Goal: Transaction & Acquisition: Purchase product/service

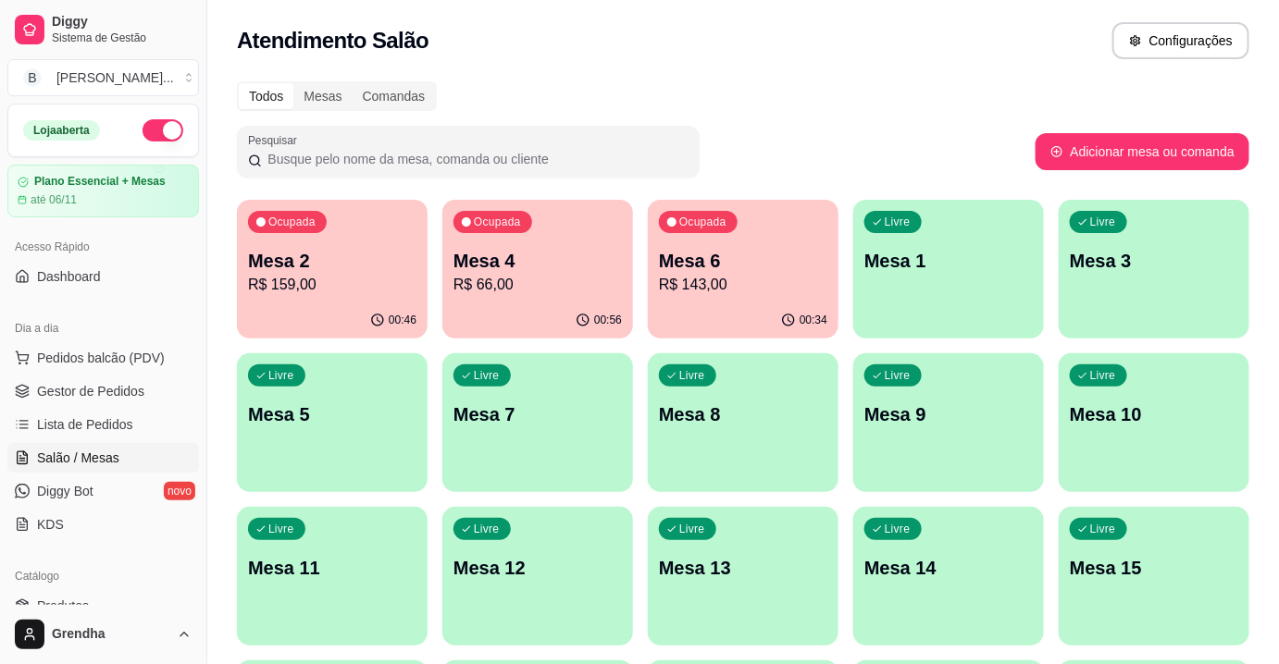
scroll to position [185, 0]
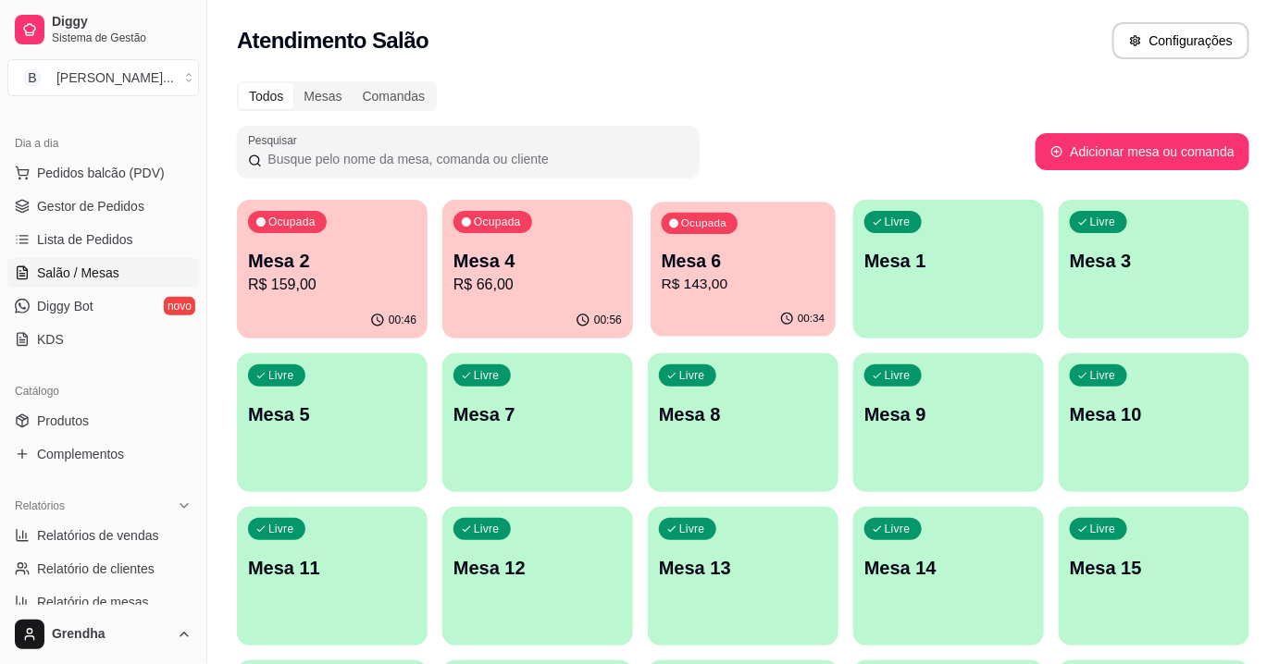
click at [733, 233] on div "Ocupada Mesa 6 R$ 143,00" at bounding box center [743, 252] width 185 height 100
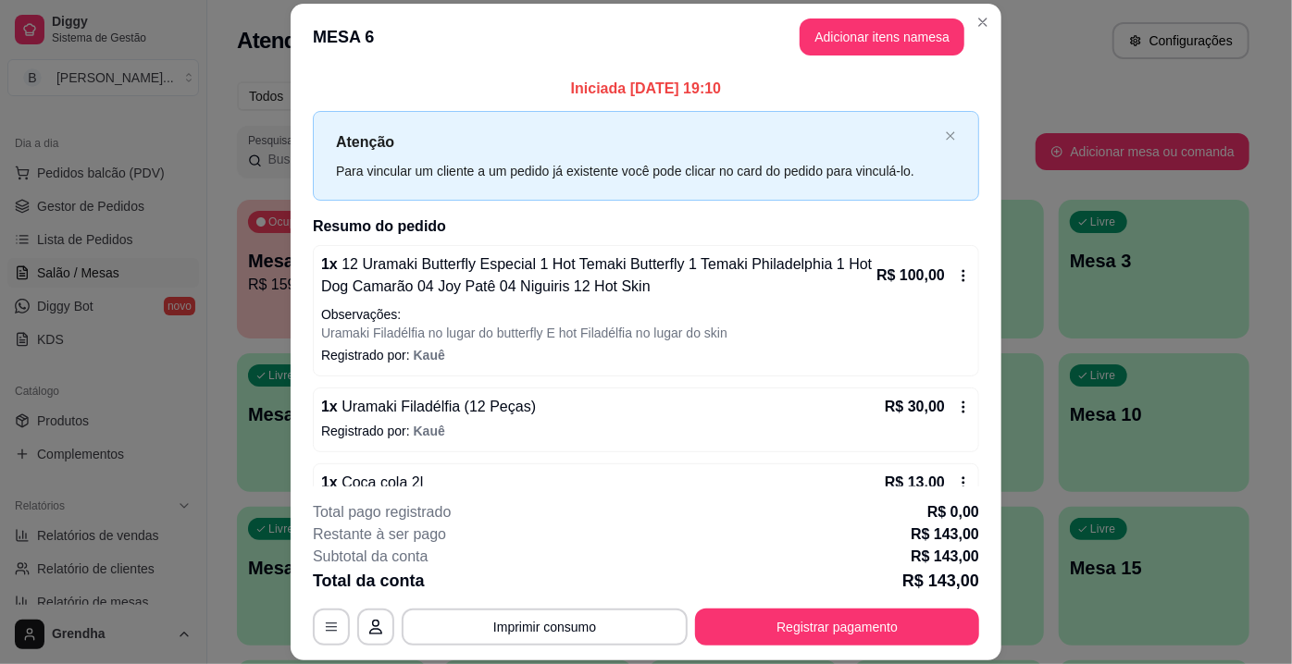
click at [733, 233] on h2 "Resumo do pedido" at bounding box center [646, 227] width 666 height 22
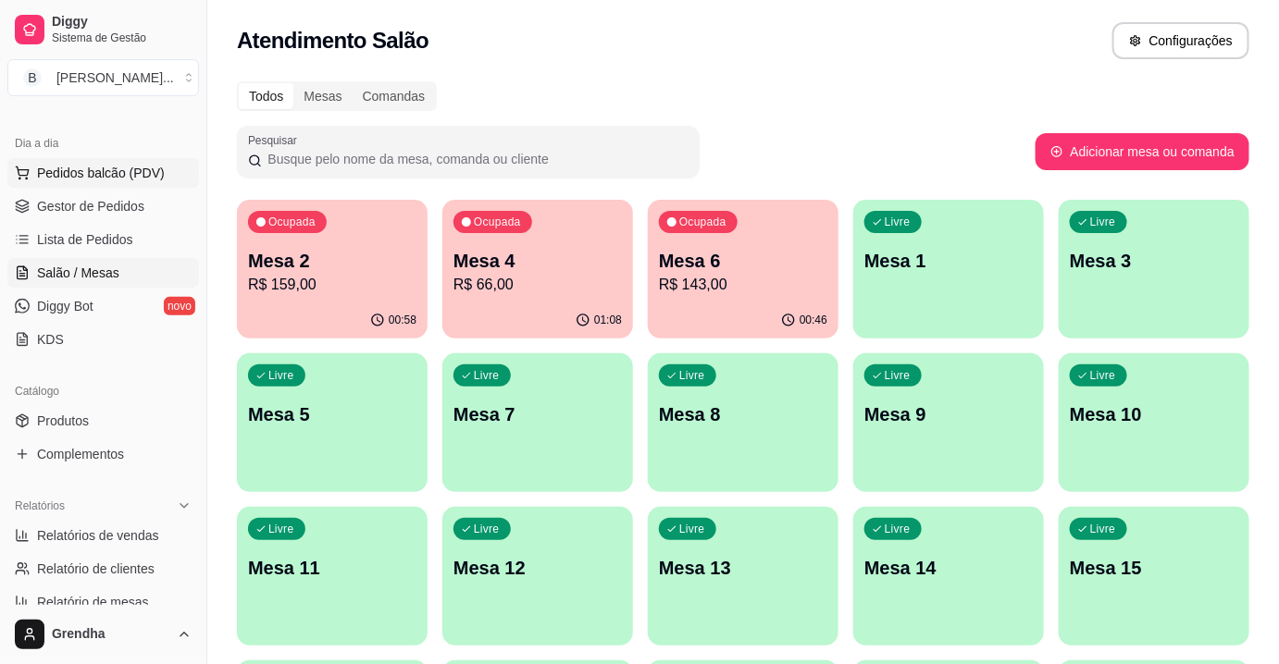
click at [123, 169] on span "Pedidos balcão (PDV)" at bounding box center [101, 173] width 128 height 19
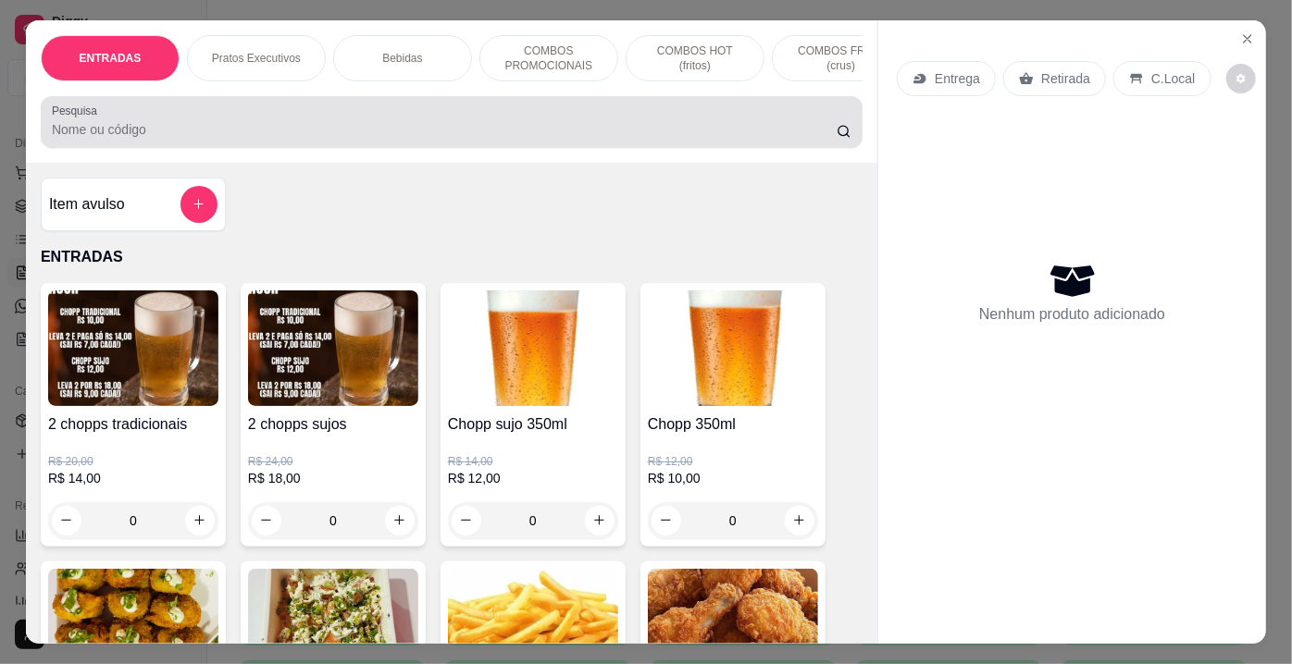
click at [441, 148] on div "Pesquisa" at bounding box center [452, 122] width 822 height 52
click at [490, 112] on div at bounding box center [452, 122] width 800 height 37
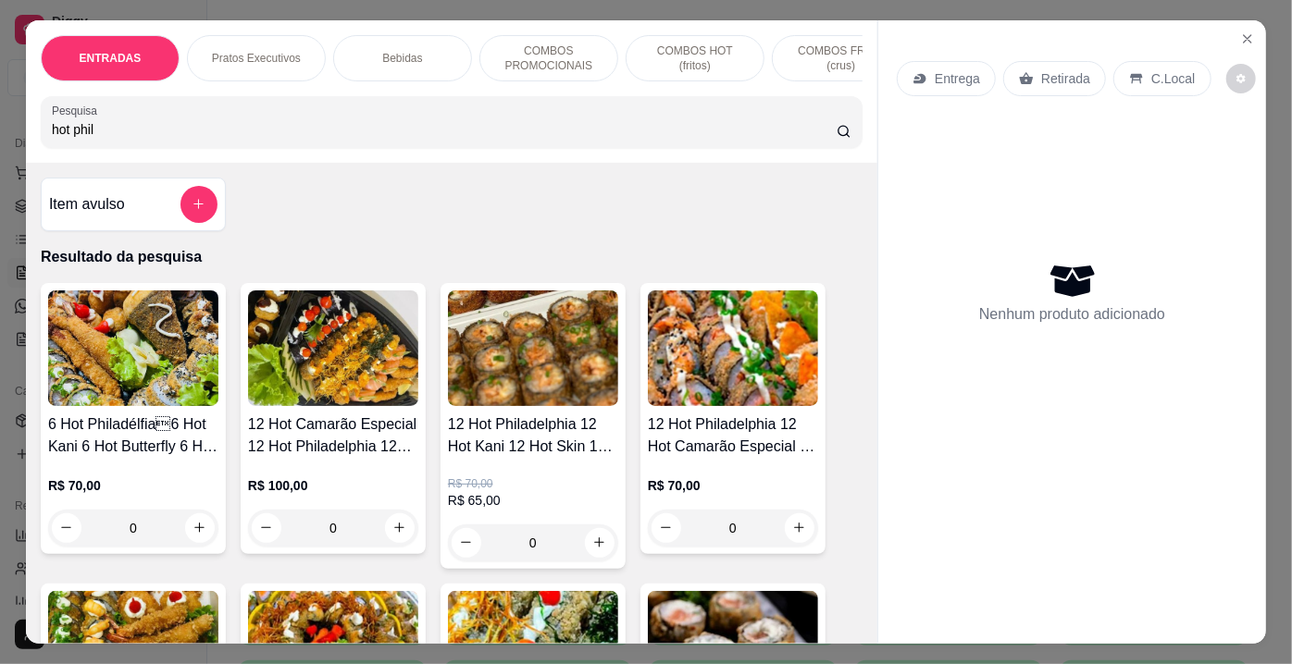
type input "hot phil"
click at [565, 430] on h4 "12 Hot Philadelphia 12 Hot Kani 12 Hot Skin 12 Hot Butterfly" at bounding box center [533, 436] width 170 height 44
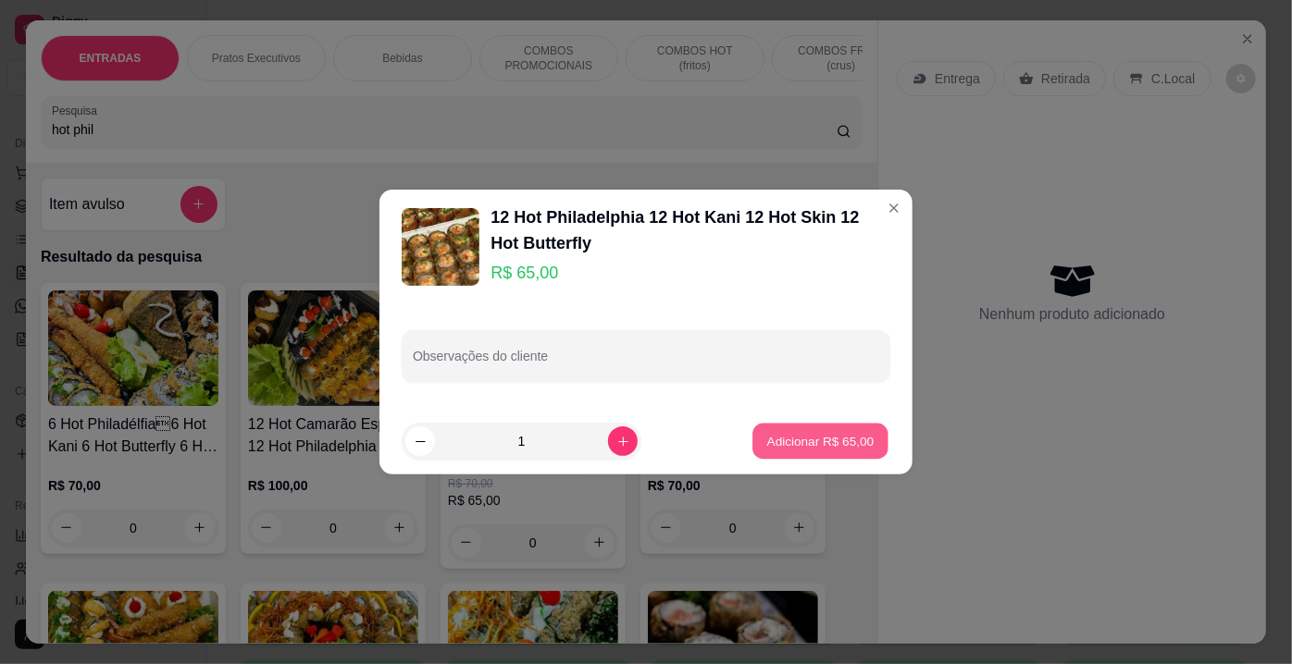
click at [827, 436] on p "Adicionar R$ 65,00" at bounding box center [820, 441] width 107 height 18
type input "1"
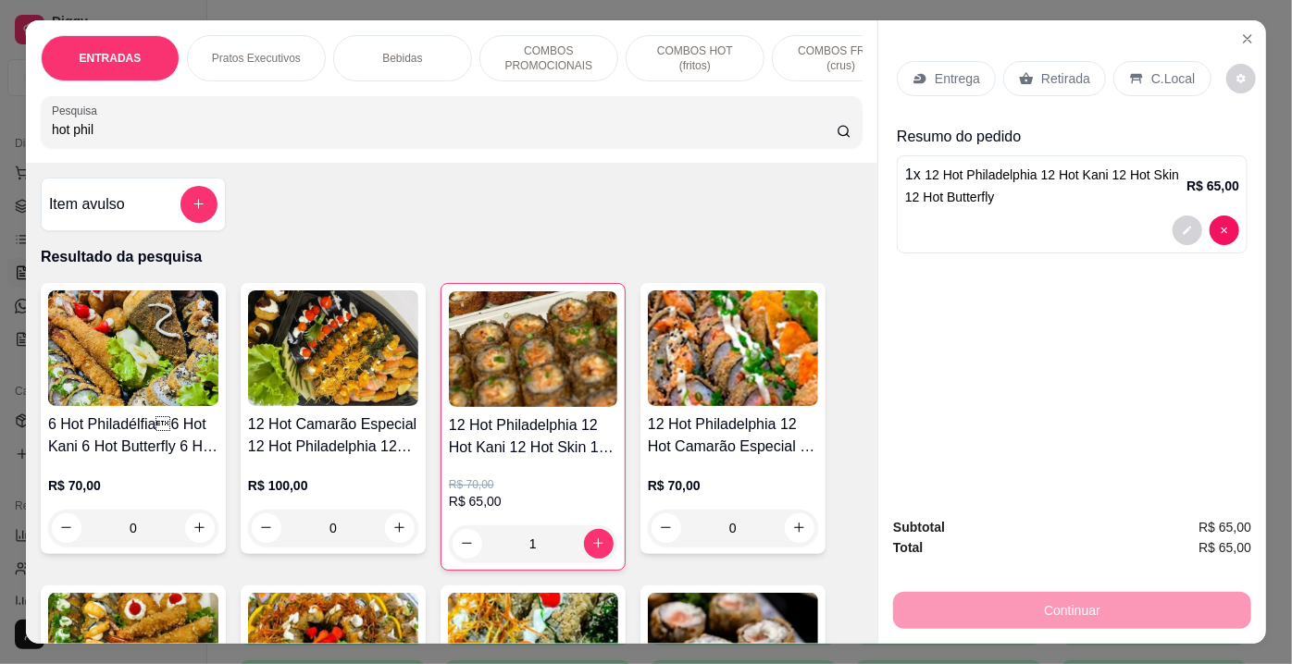
click at [439, 126] on input "hot phil" at bounding box center [444, 129] width 785 height 19
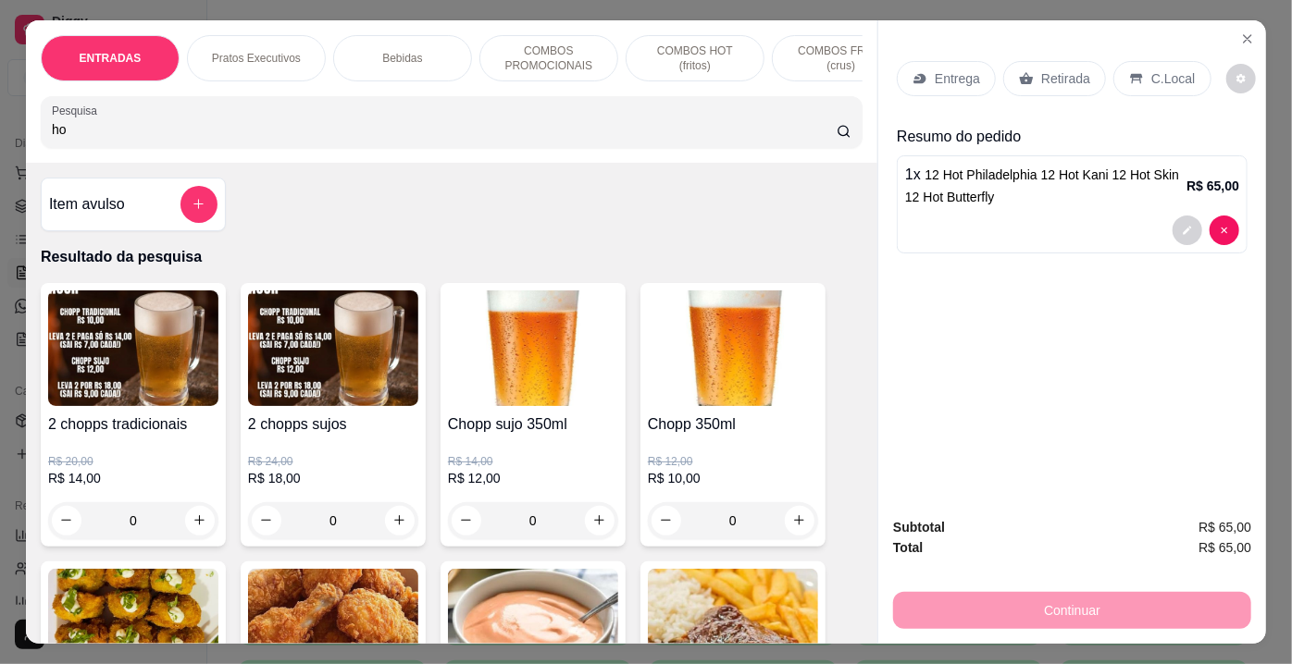
type input "h"
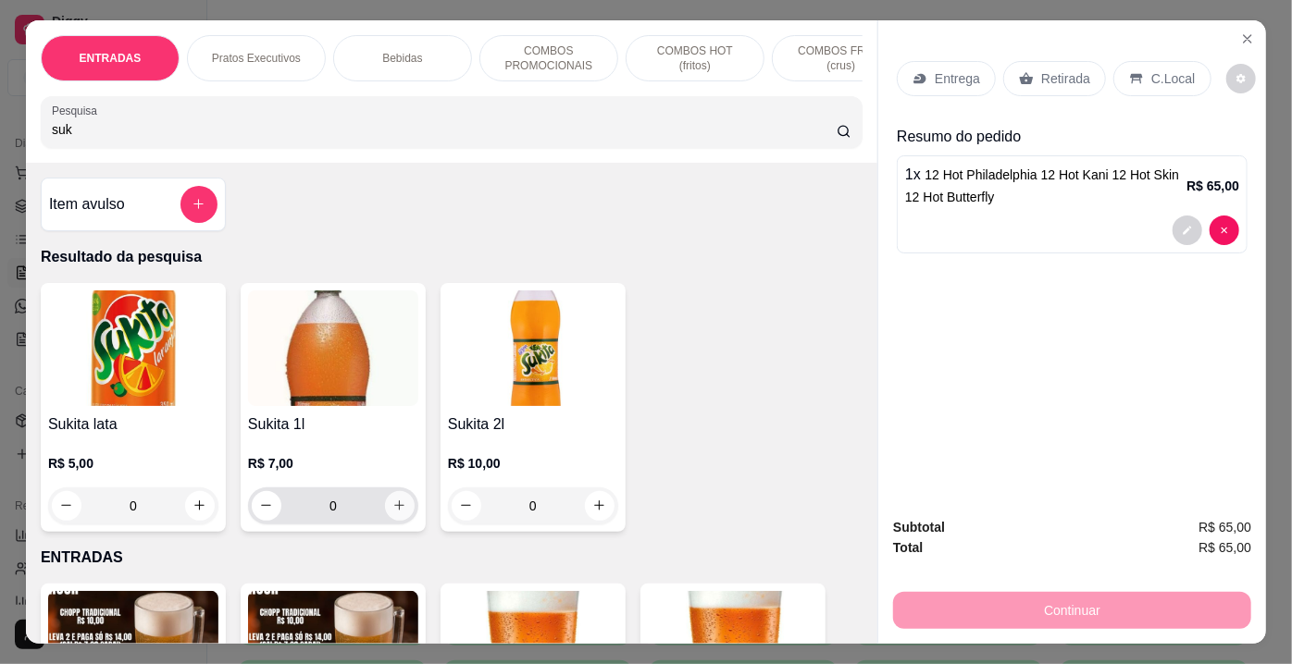
type input "suk"
click at [392, 510] on icon "increase-product-quantity" at bounding box center [399, 506] width 14 height 14
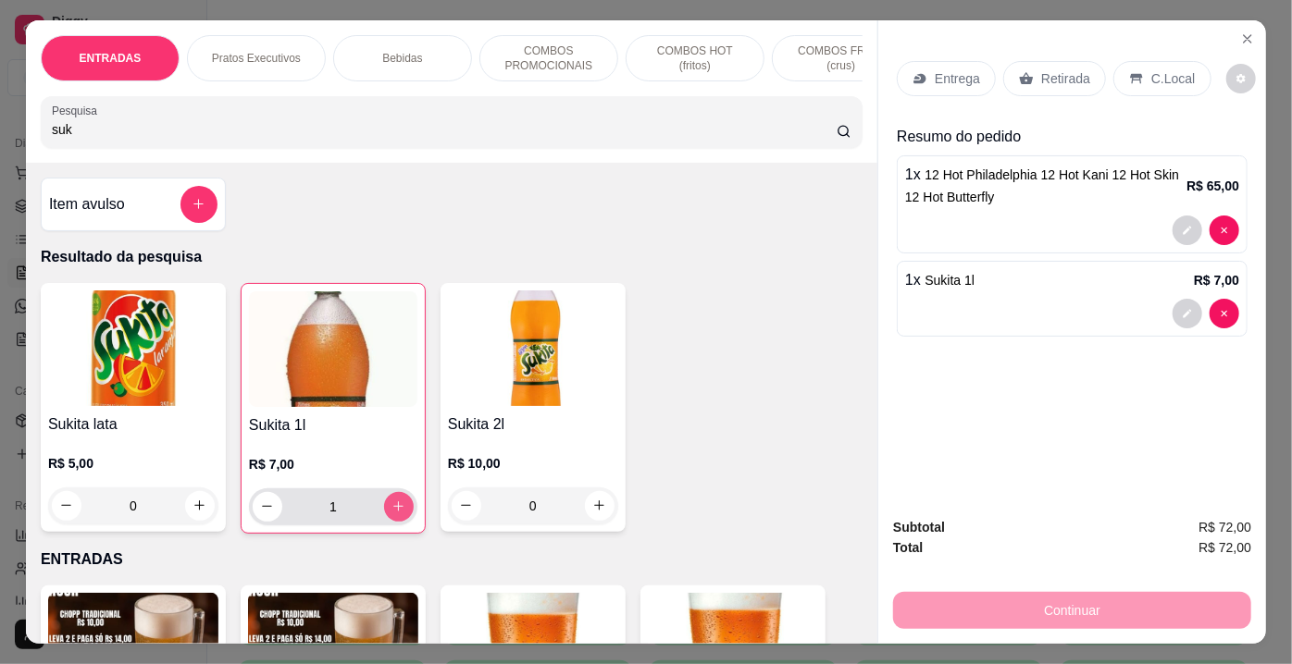
type input "1"
click at [951, 82] on div "Entrega" at bounding box center [946, 78] width 99 height 35
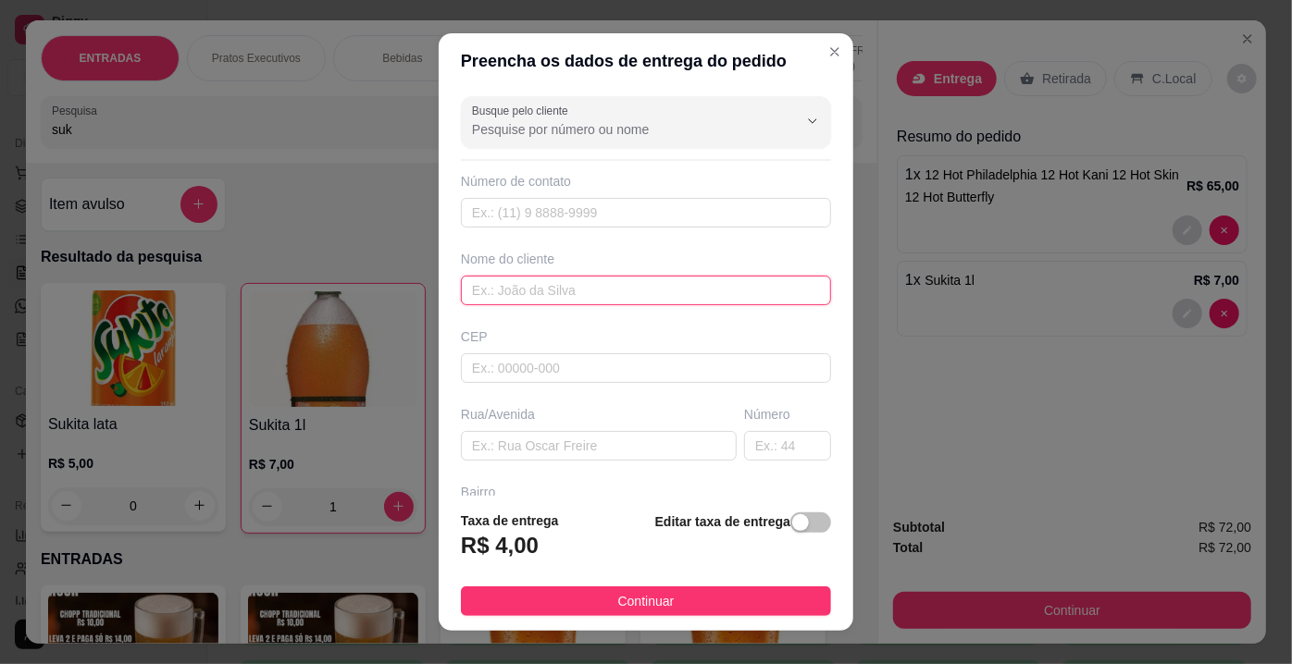
click at [634, 286] on input "text" at bounding box center [646, 291] width 370 height 30
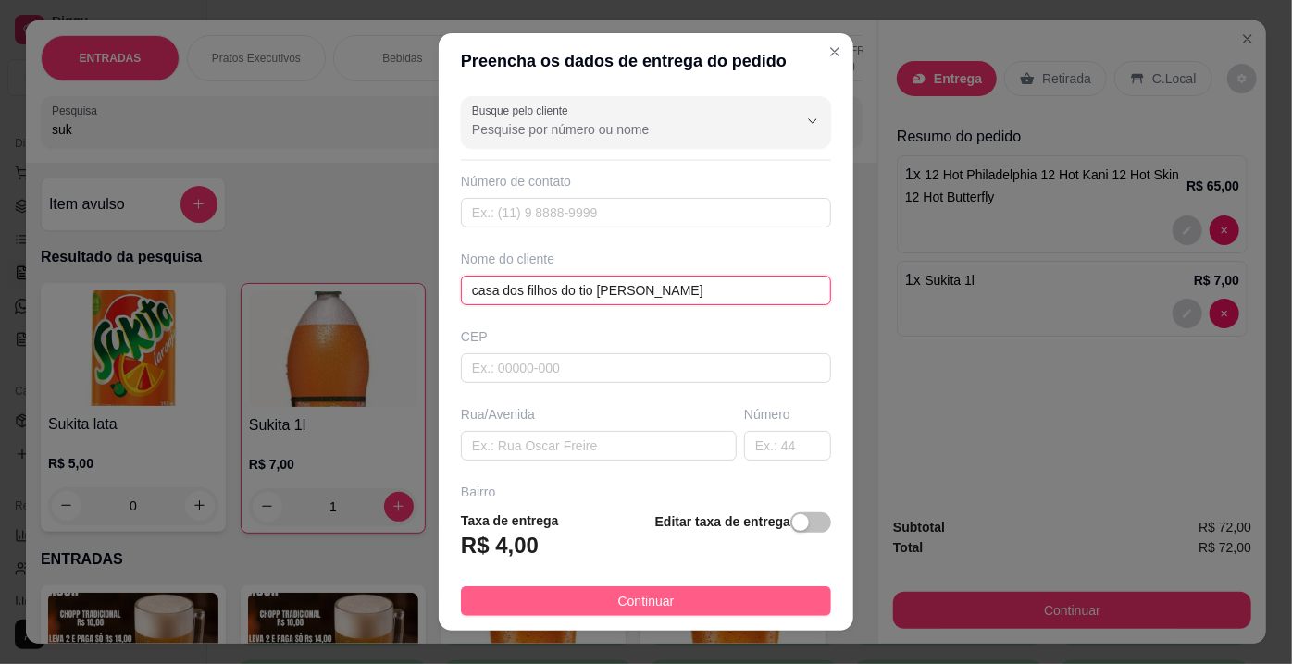
type input "casa dos filhos do tio [PERSON_NAME]"
click at [581, 598] on button "Continuar" at bounding box center [646, 602] width 370 height 30
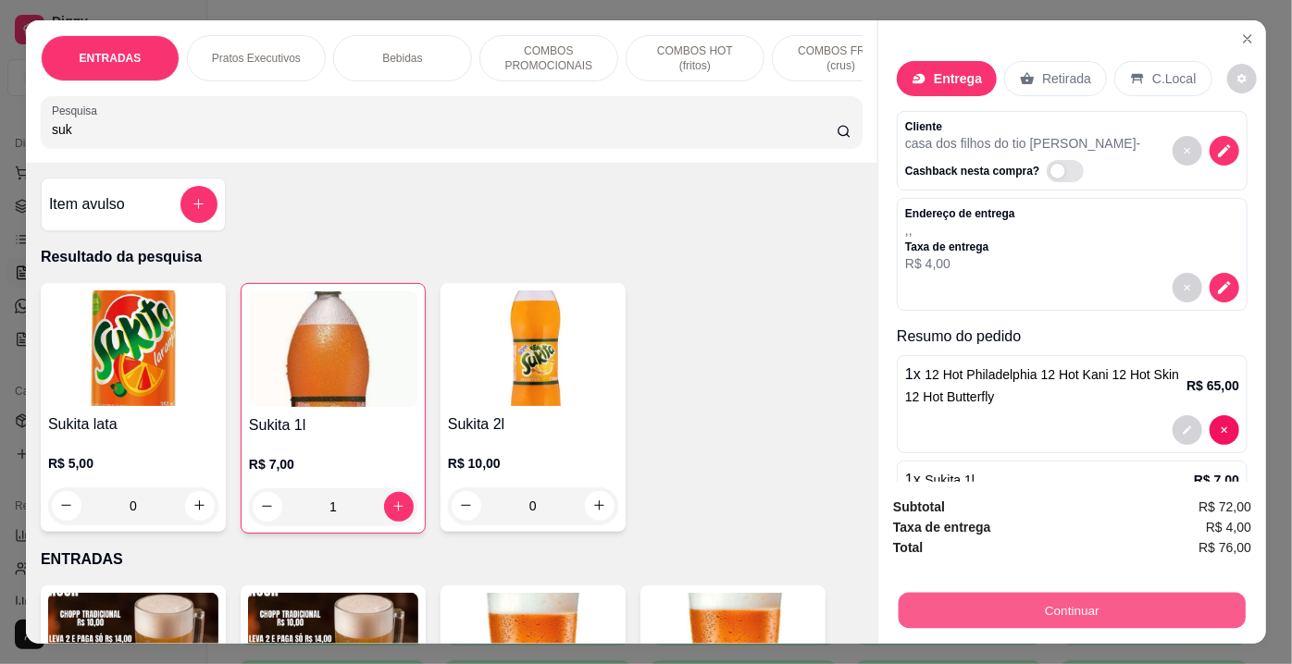
click at [984, 602] on button "Continuar" at bounding box center [1072, 611] width 347 height 36
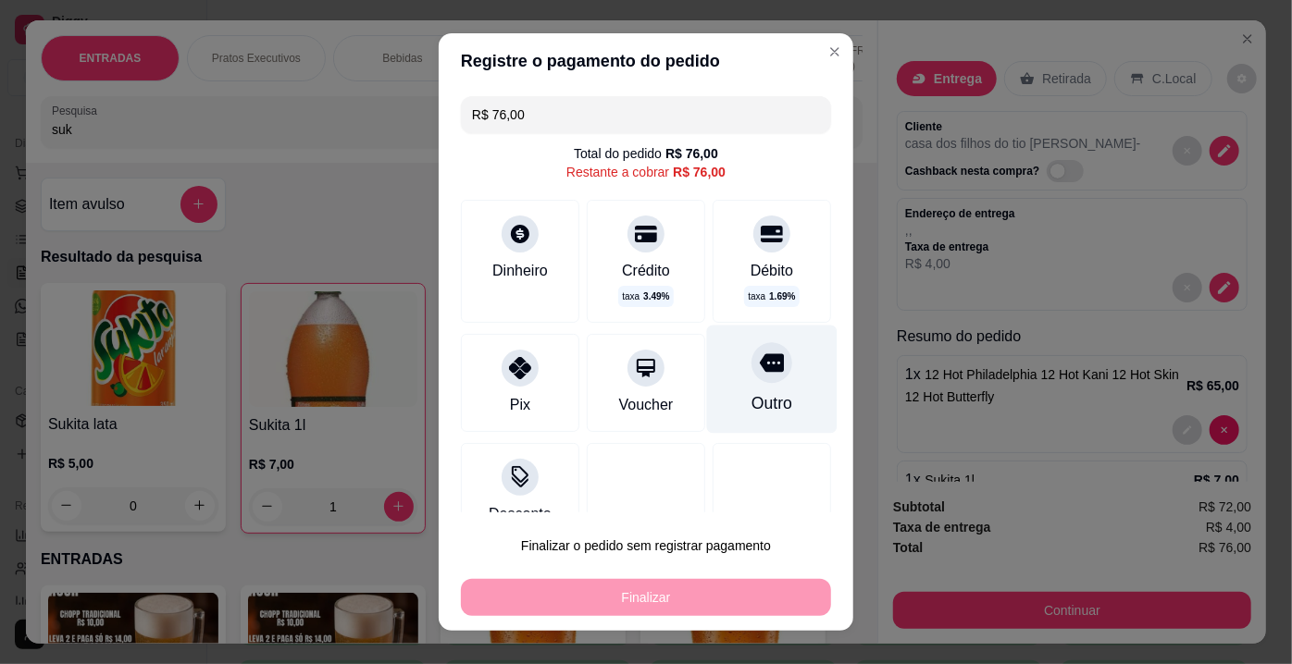
click at [751, 375] on div at bounding box center [771, 362] width 41 height 41
type input "R$ 0,00"
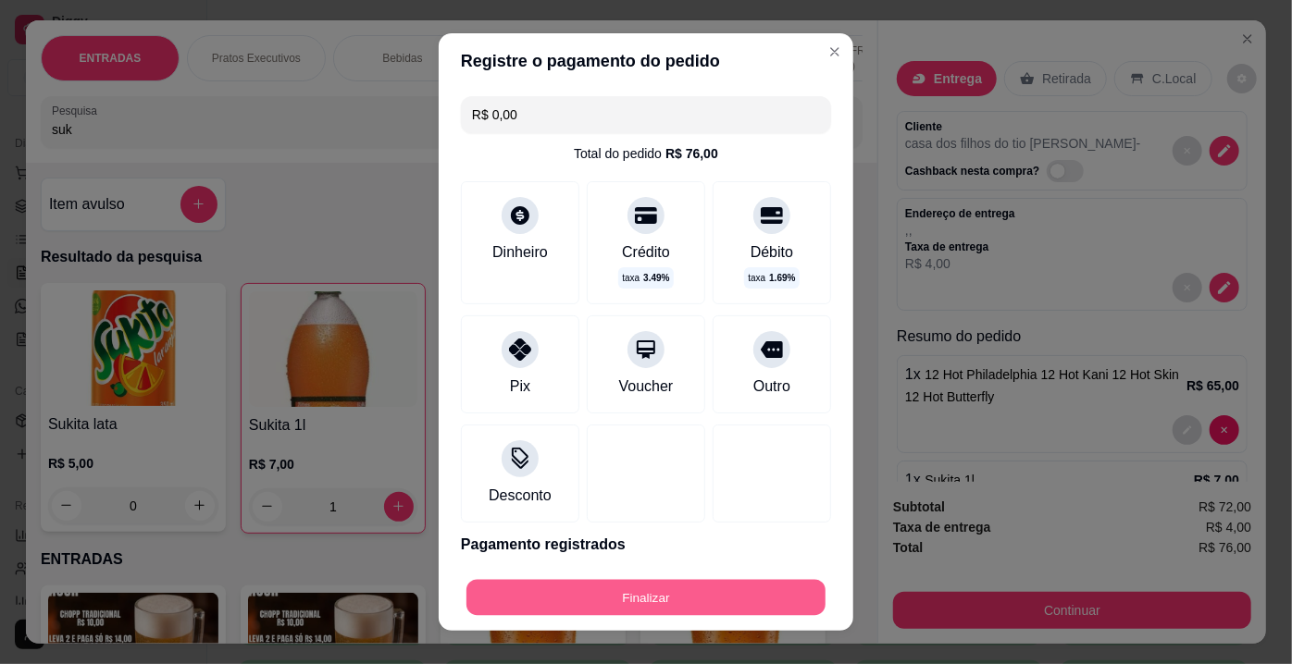
click at [664, 595] on button "Finalizar" at bounding box center [645, 598] width 359 height 36
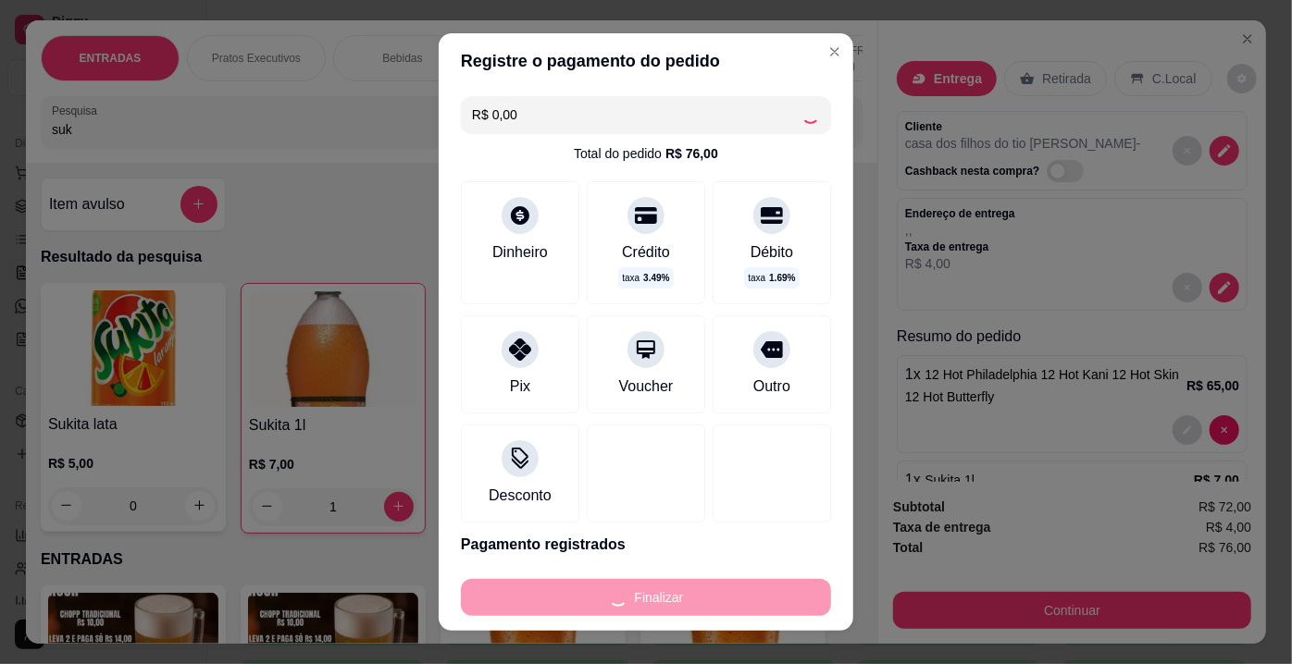
type input "0"
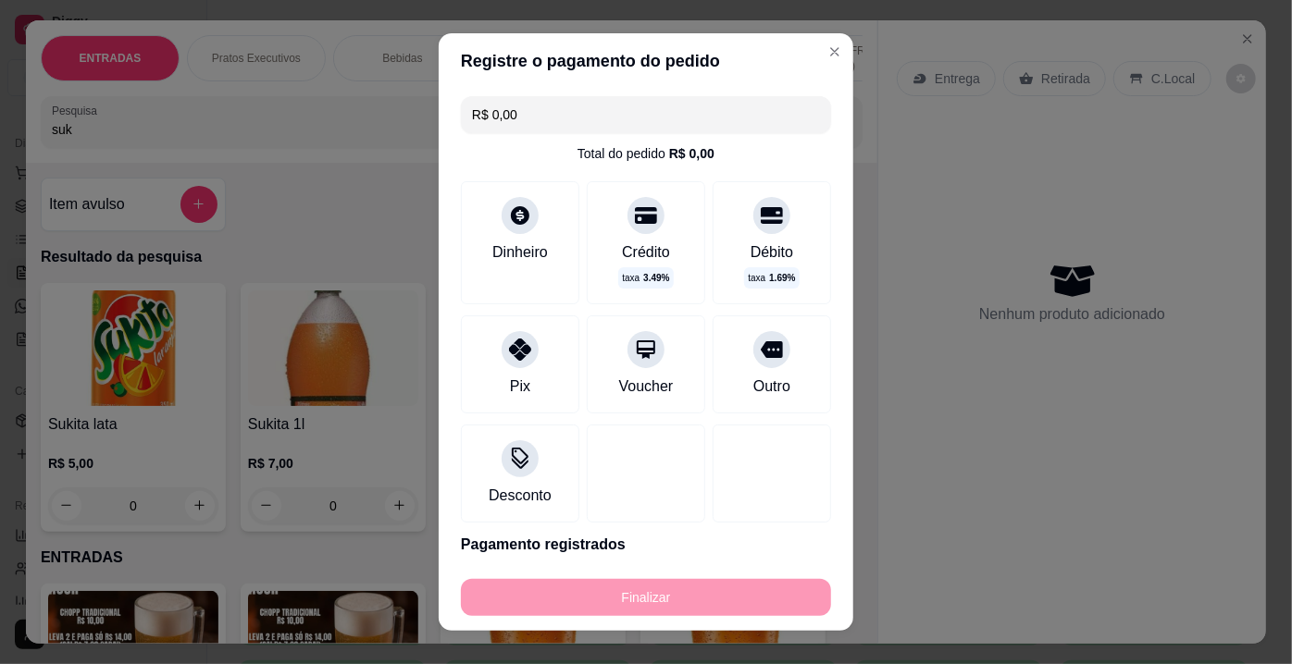
type input "-R$ 76,00"
